Goal: Browse casually

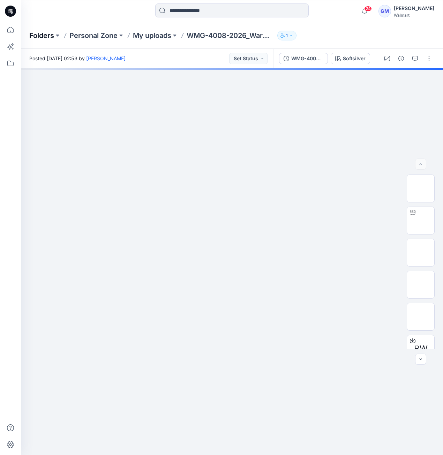
click at [36, 37] on p "Folders" at bounding box center [41, 36] width 25 height 10
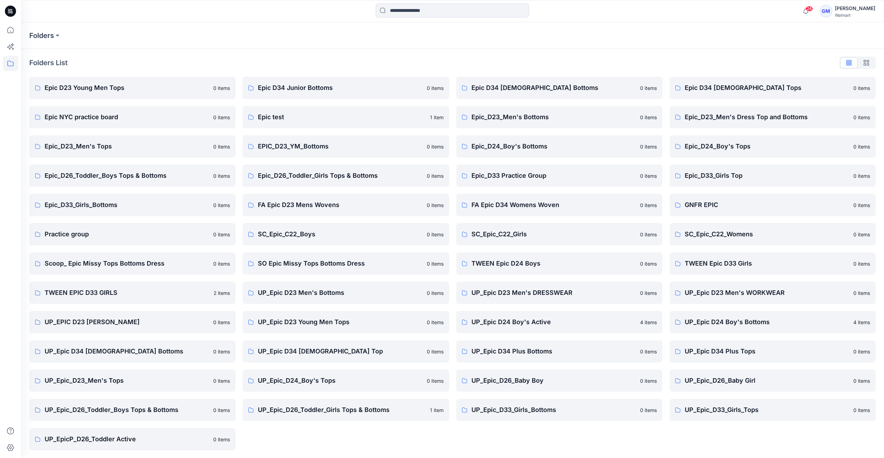
click at [15, 15] on icon at bounding box center [10, 11] width 11 height 22
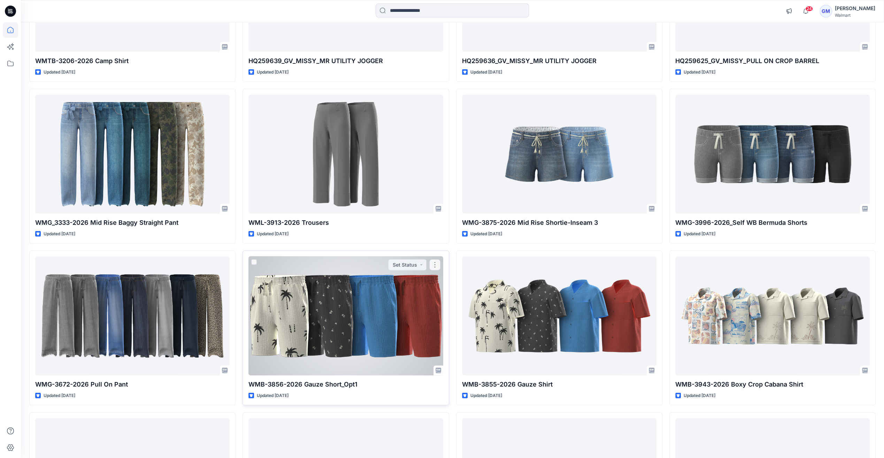
scroll to position [1504, 0]
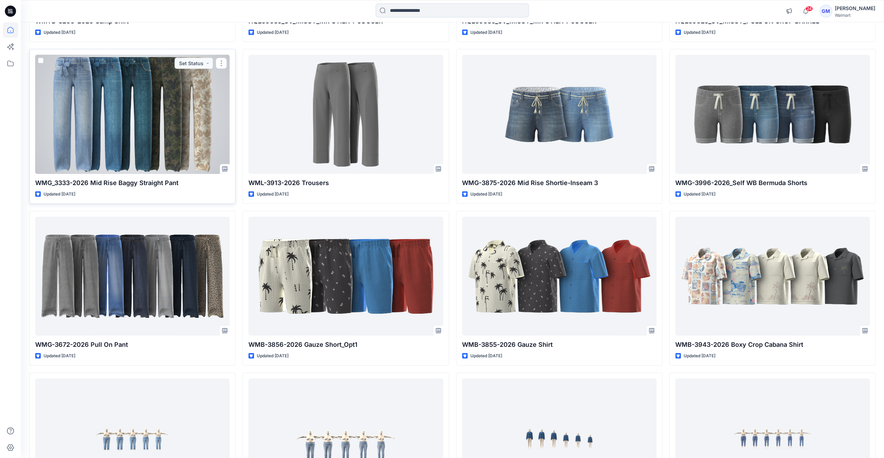
click at [172, 132] on div at bounding box center [132, 114] width 195 height 119
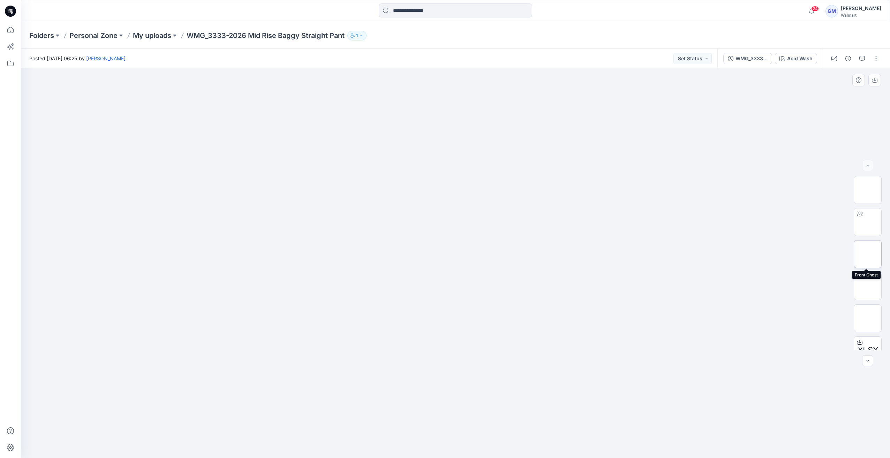
click at [442, 254] on img at bounding box center [867, 254] width 0 height 0
click at [442, 222] on img at bounding box center [867, 222] width 0 height 0
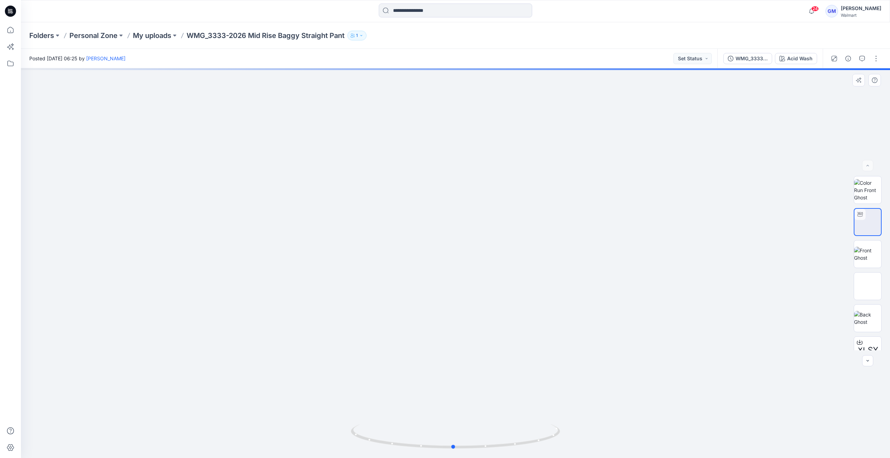
drag, startPoint x: 466, startPoint y: 414, endPoint x: 464, endPoint y: 391, distance: 22.4
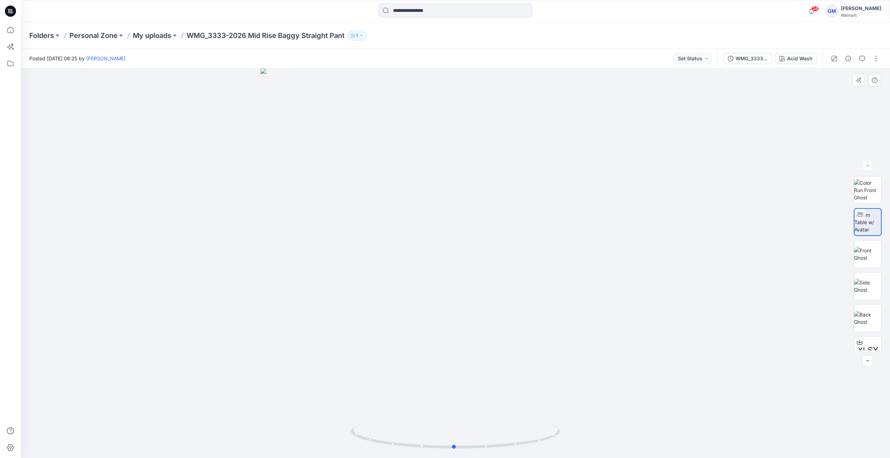
drag, startPoint x: 468, startPoint y: 383, endPoint x: 468, endPoint y: 364, distance: 19.2
